Goal: Task Accomplishment & Management: Complete application form

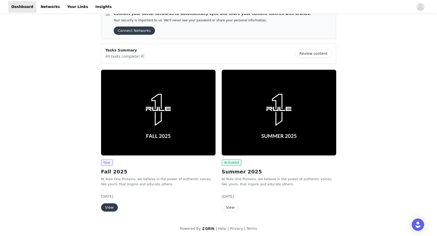
scroll to position [14, 0]
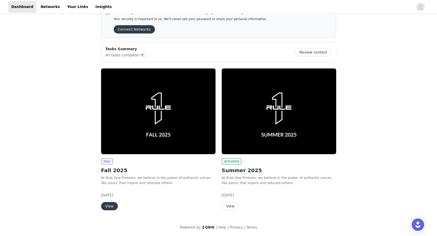
click at [109, 207] on button "View" at bounding box center [109, 206] width 17 height 8
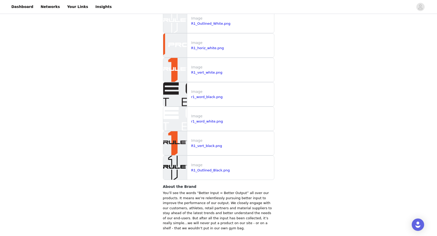
scroll to position [501, 0]
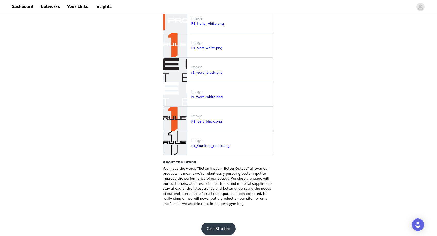
click at [213, 229] on button "Get Started" at bounding box center [218, 229] width 34 height 12
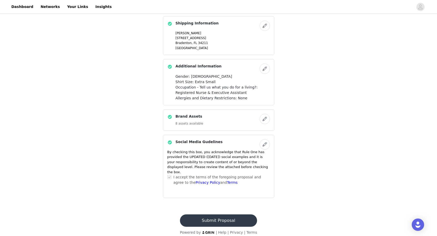
scroll to position [477, 0]
click at [212, 215] on button "Submit Proposal" at bounding box center [218, 220] width 77 height 12
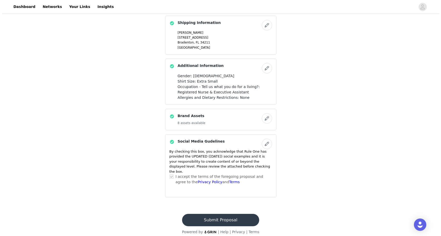
scroll to position [0, 0]
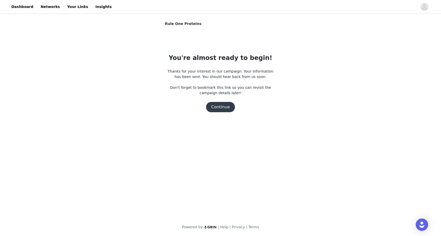
click at [224, 107] on button "Continue" at bounding box center [220, 107] width 29 height 10
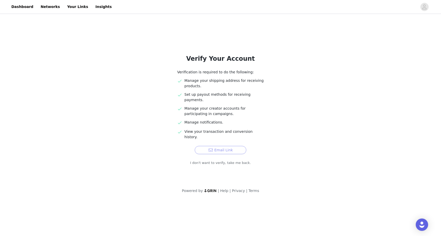
click at [225, 146] on button "Email Link" at bounding box center [221, 150] width 52 height 8
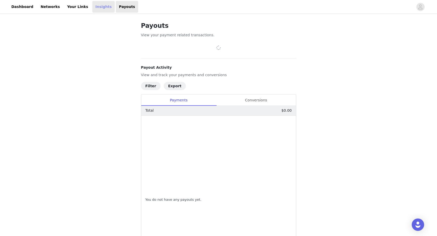
click at [97, 6] on link "Insights" at bounding box center [103, 7] width 22 height 12
